Goal: Task Accomplishment & Management: Manage account settings

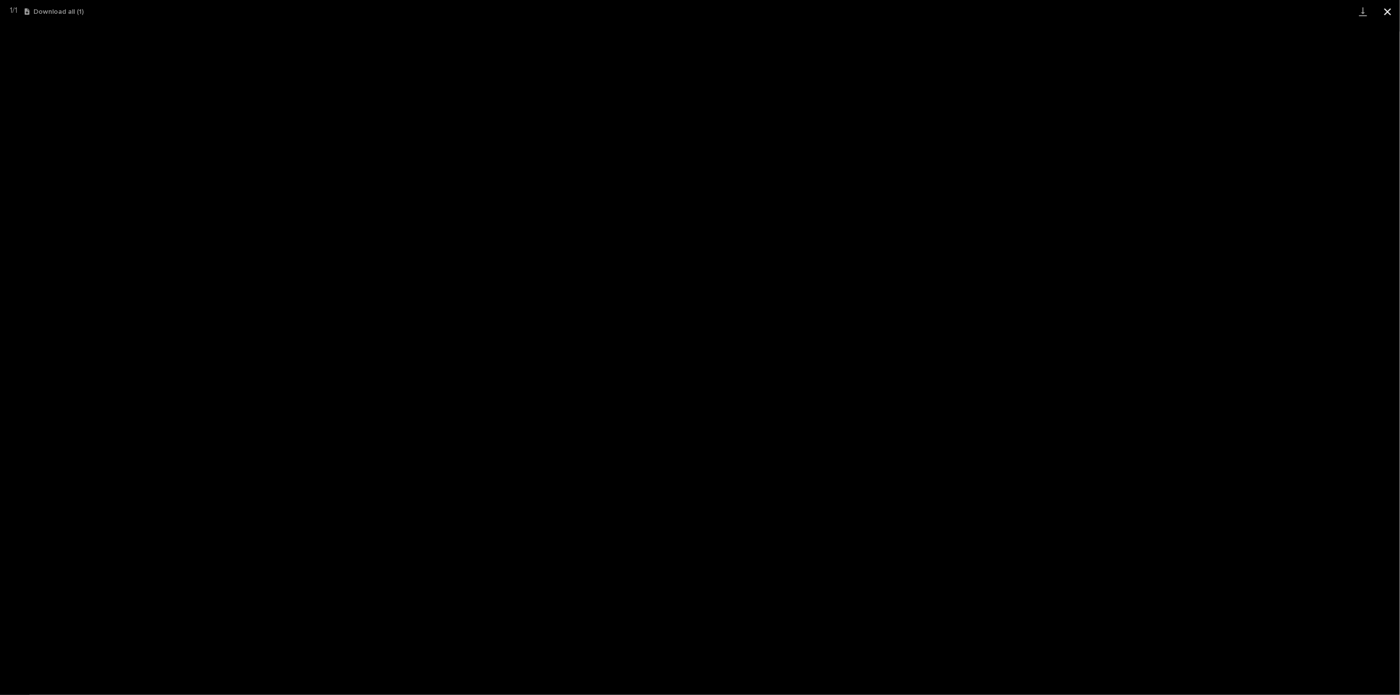
click at [1389, 12] on button "Close gallery" at bounding box center [1387, 11] width 25 height 23
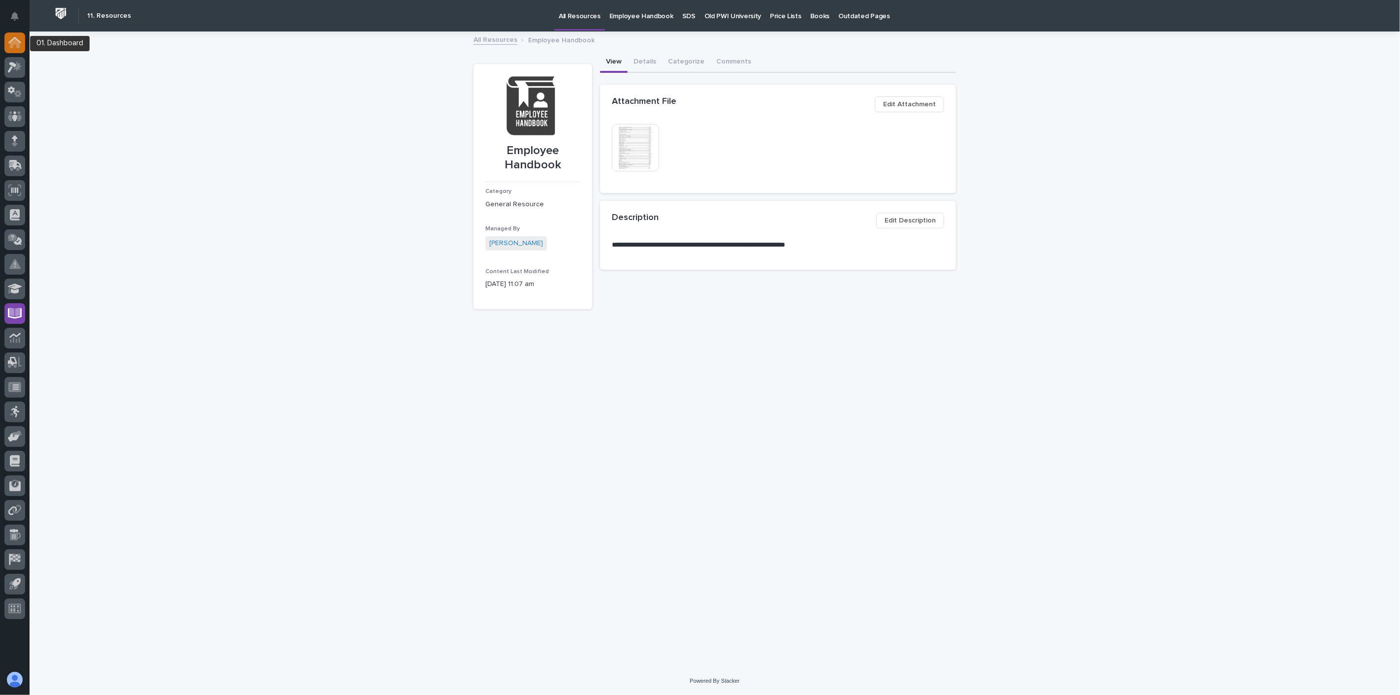
click at [13, 47] on icon at bounding box center [15, 43] width 10 height 10
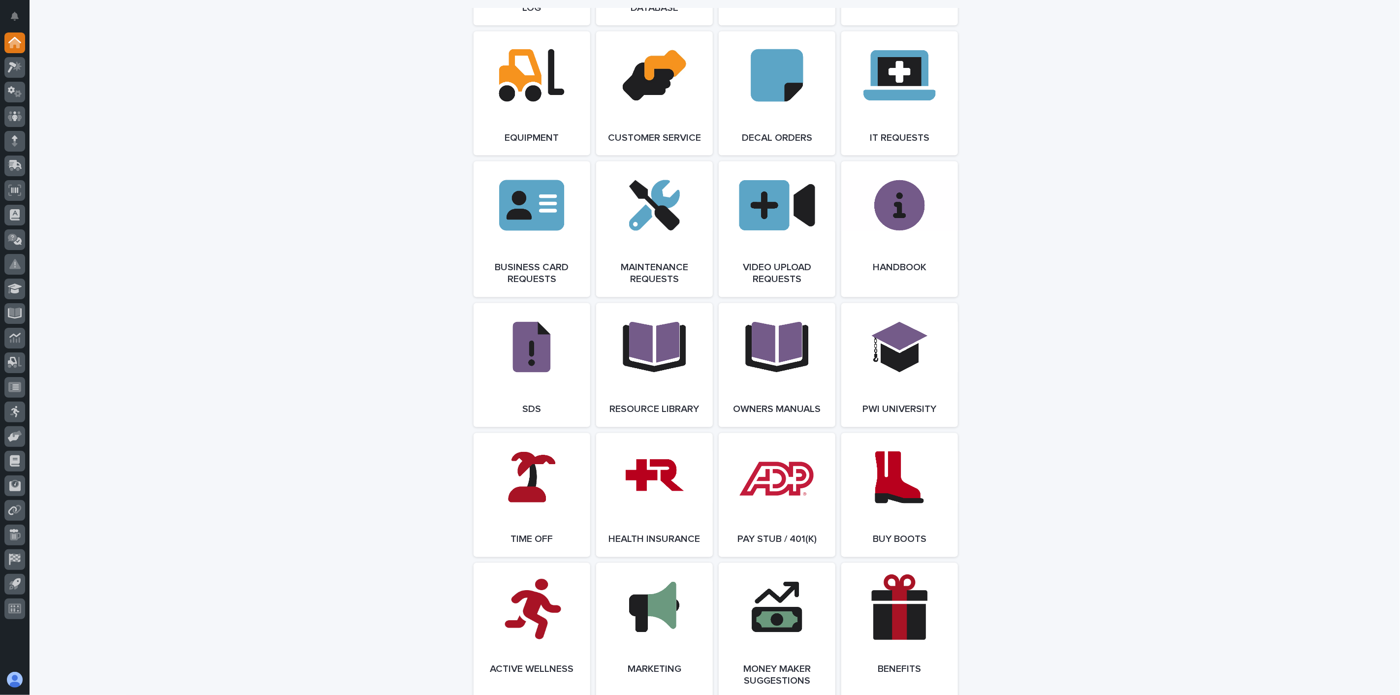
scroll to position [1476, 0]
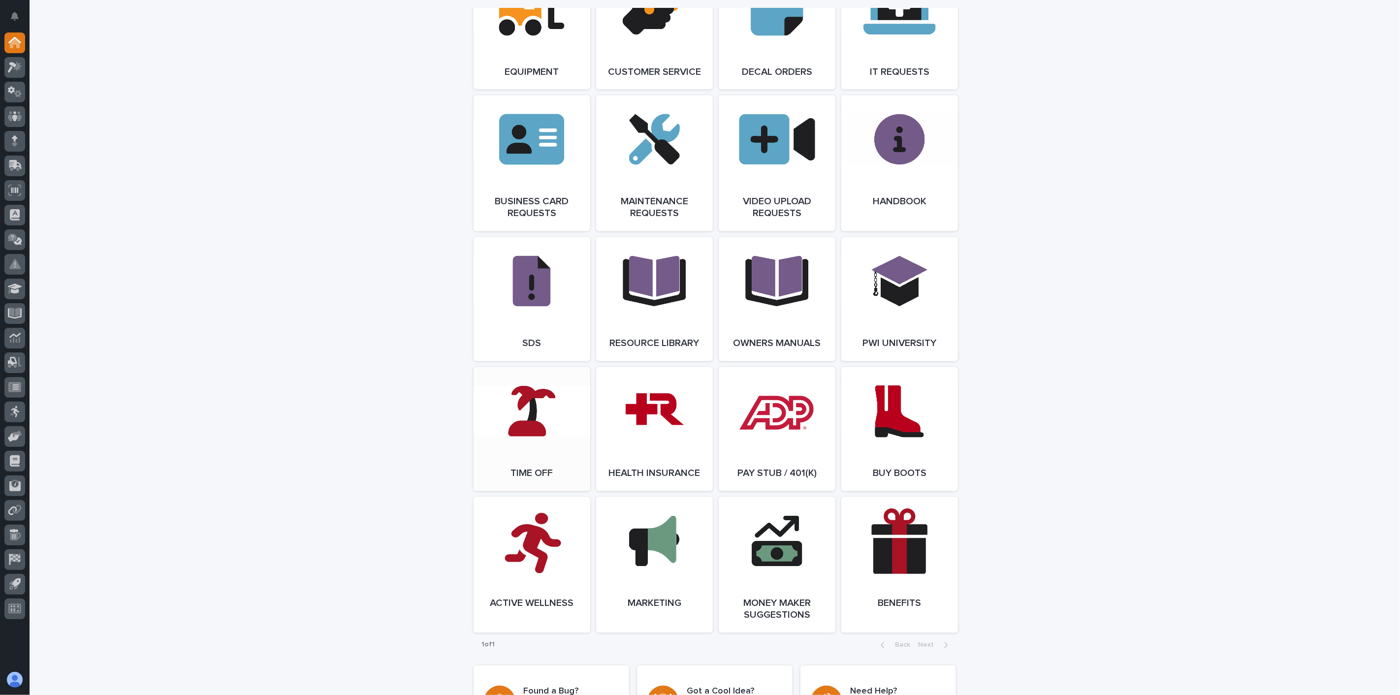
click at [543, 466] on link "Open Link" at bounding box center [531, 429] width 117 height 124
click at [15, 115] on icon at bounding box center [15, 116] width 6 height 10
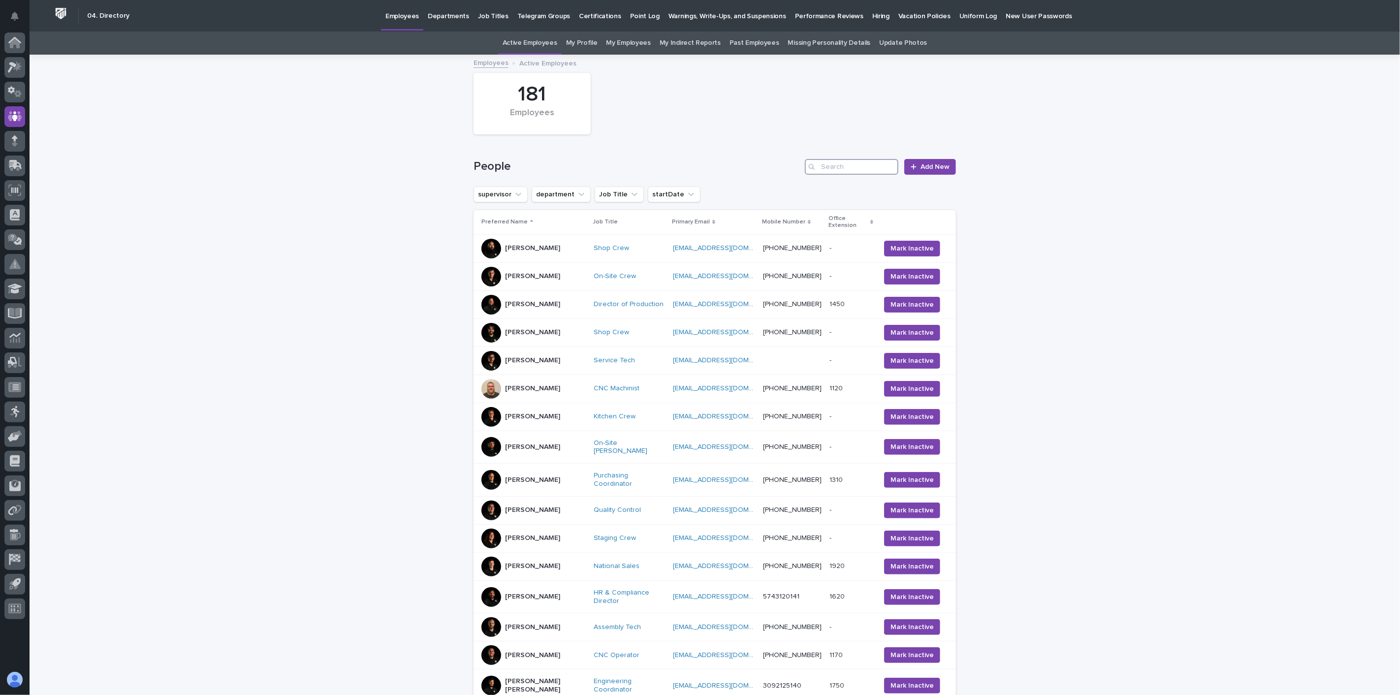
click at [854, 163] on input "Search" at bounding box center [852, 167] width 94 height 16
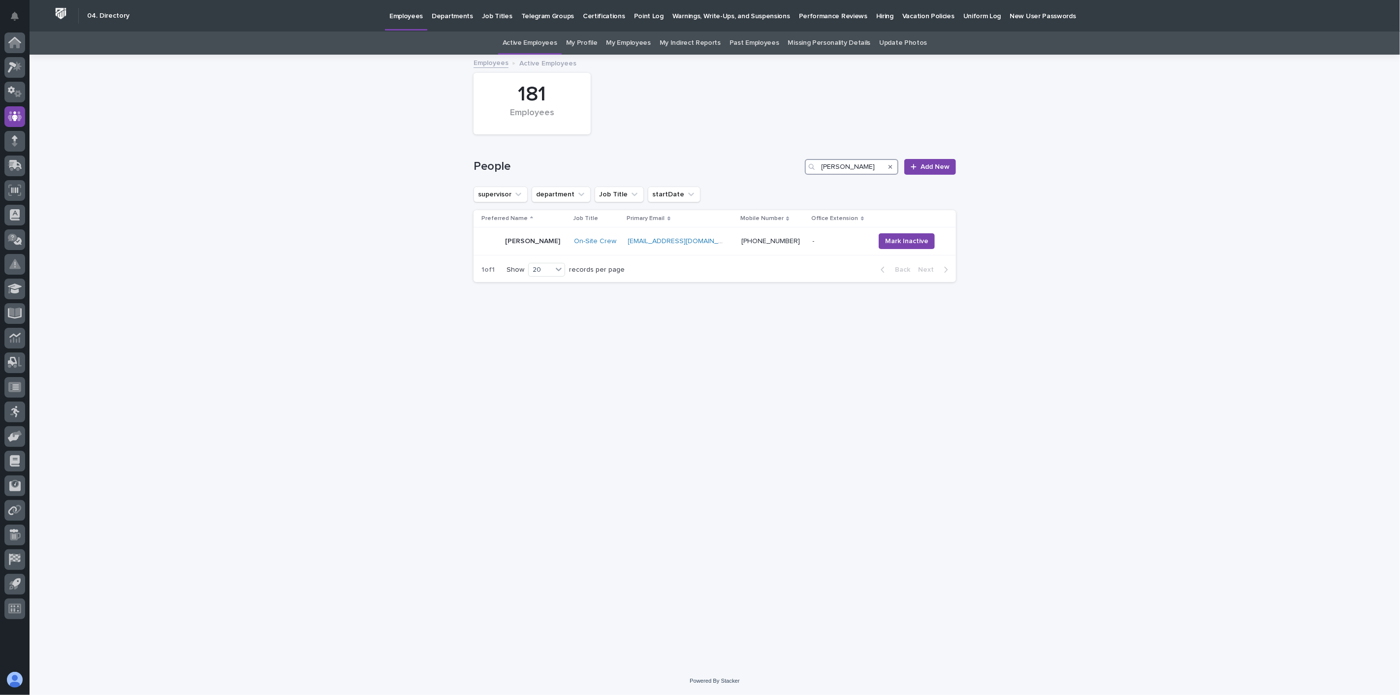
type input "[PERSON_NAME]"
click at [547, 251] on div "[PERSON_NAME]" at bounding box center [523, 241] width 85 height 20
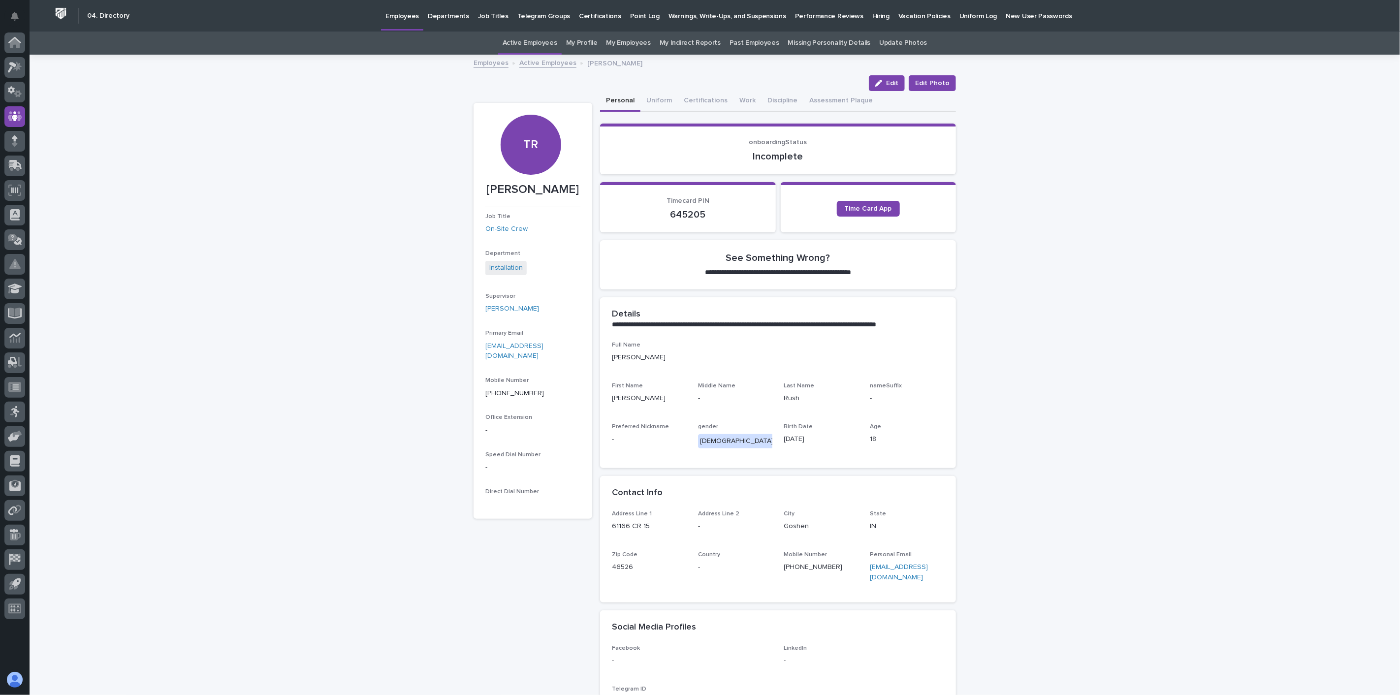
click at [966, 82] on div "**********" at bounding box center [715, 420] width 1370 height 728
click at [953, 82] on div "**********" at bounding box center [714, 407] width 492 height 703
click at [938, 84] on span "Edit Photo" at bounding box center [932, 83] width 34 height 10
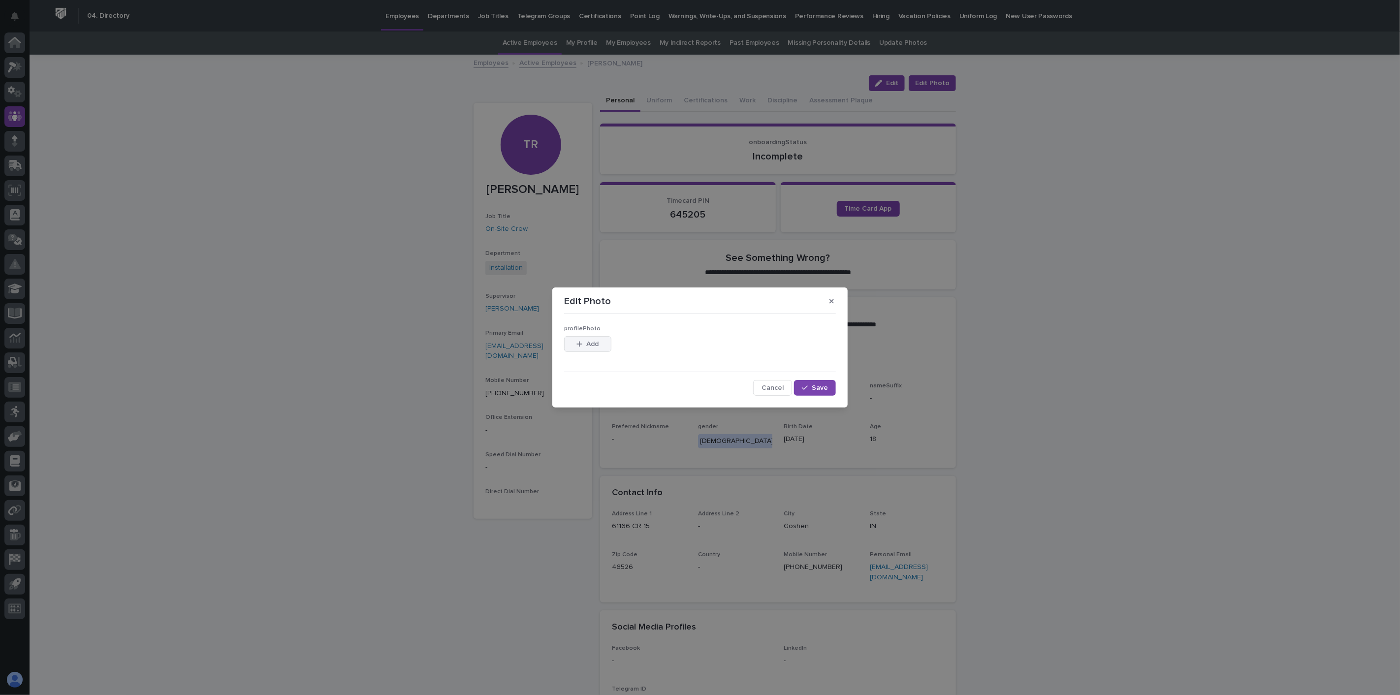
click at [596, 343] on span "Add" at bounding box center [593, 344] width 12 height 7
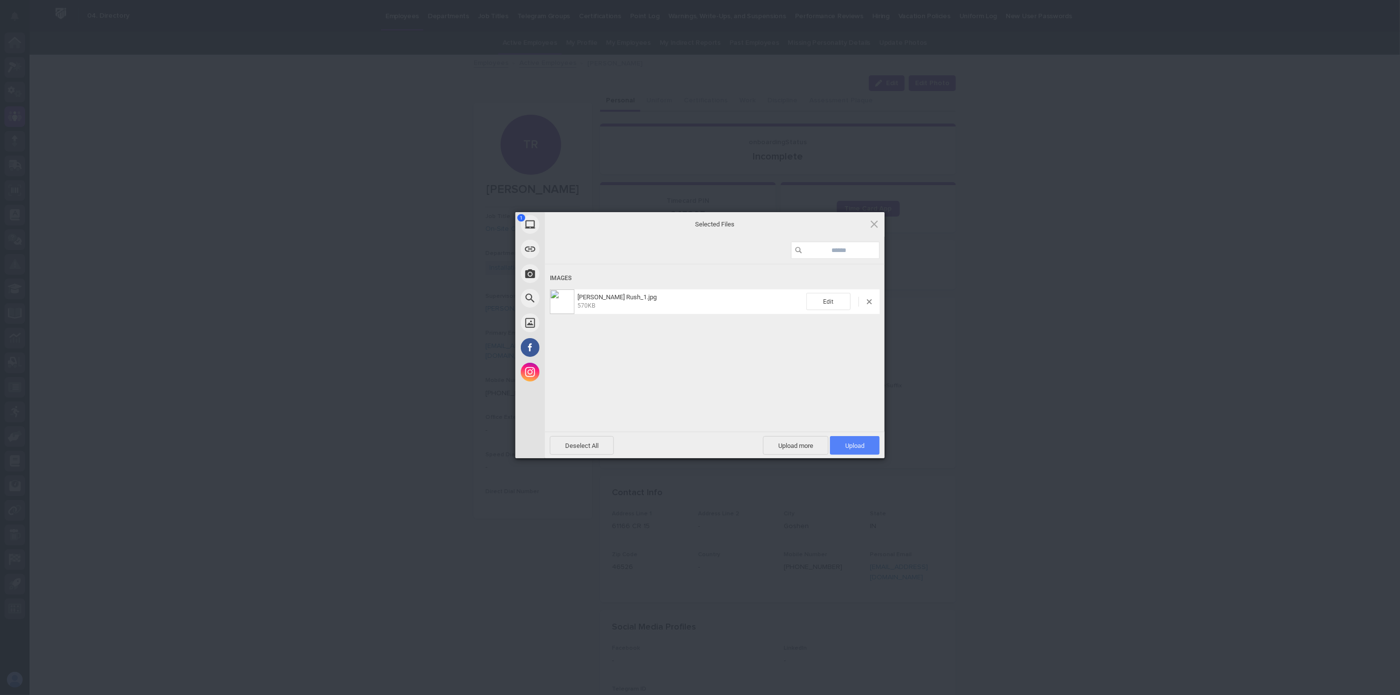
click at [859, 445] on span "Upload 1" at bounding box center [854, 445] width 19 height 7
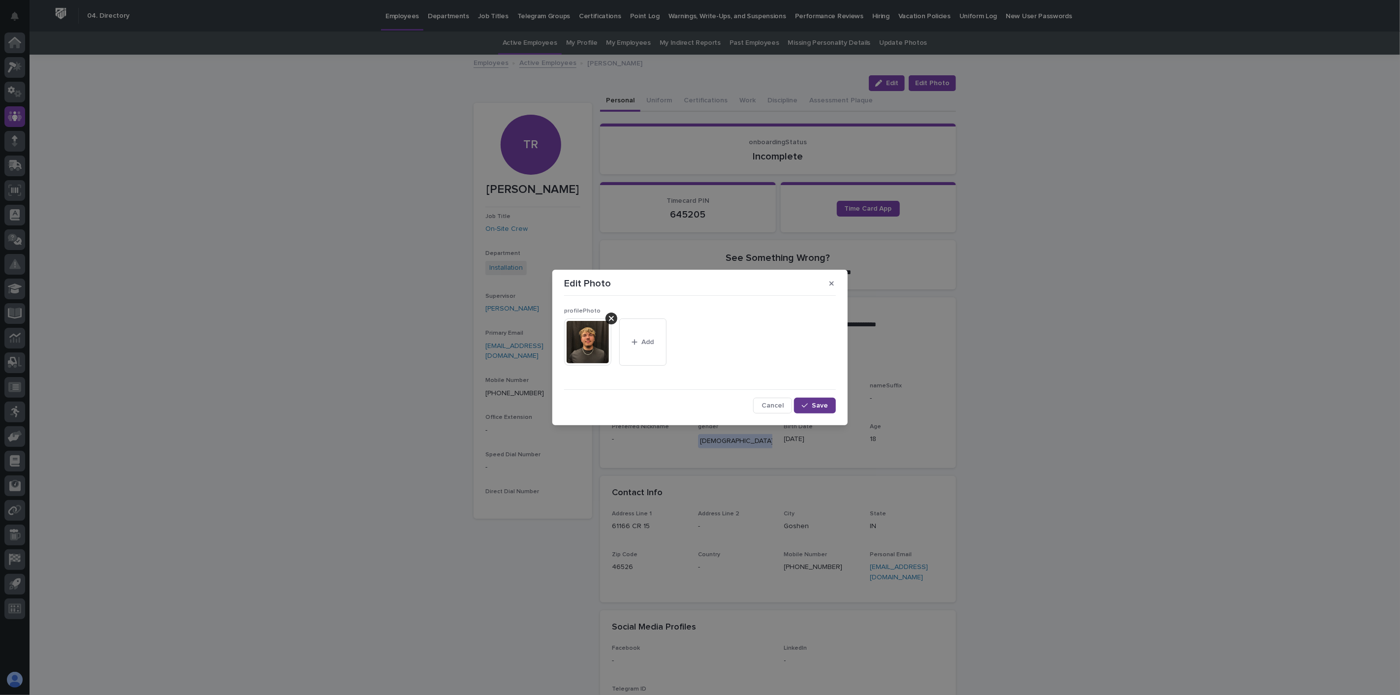
click at [817, 408] on span "Save" at bounding box center [819, 405] width 16 height 7
